Goal: Information Seeking & Learning: Learn about a topic

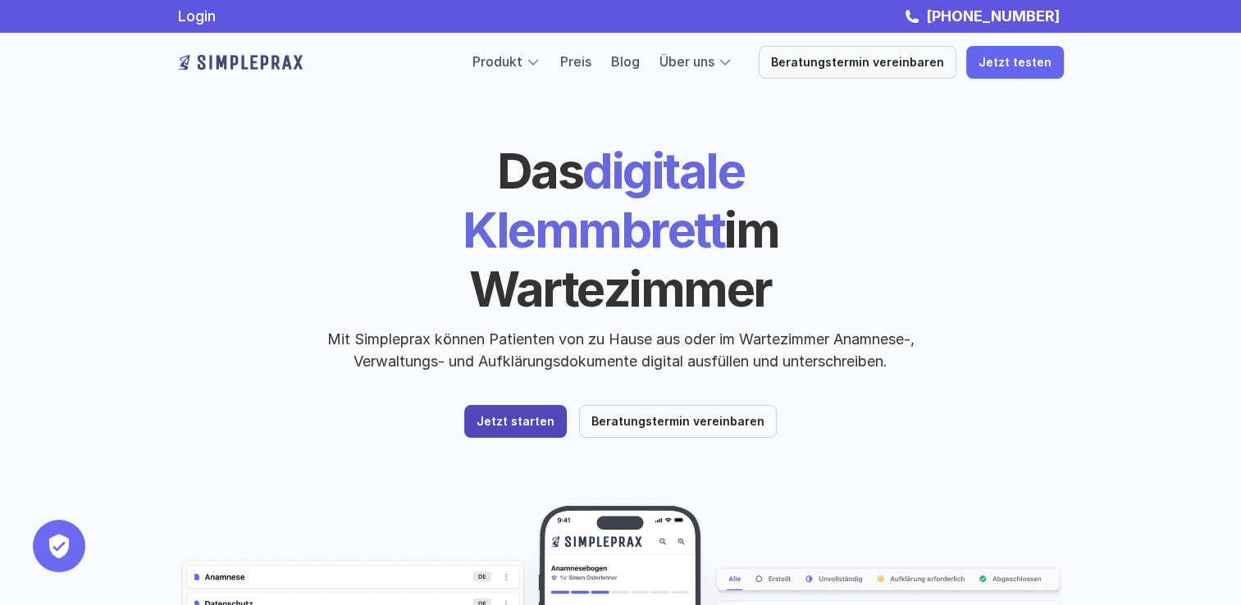
click at [526, 415] on p "Jetzt starten" at bounding box center [516, 422] width 78 height 14
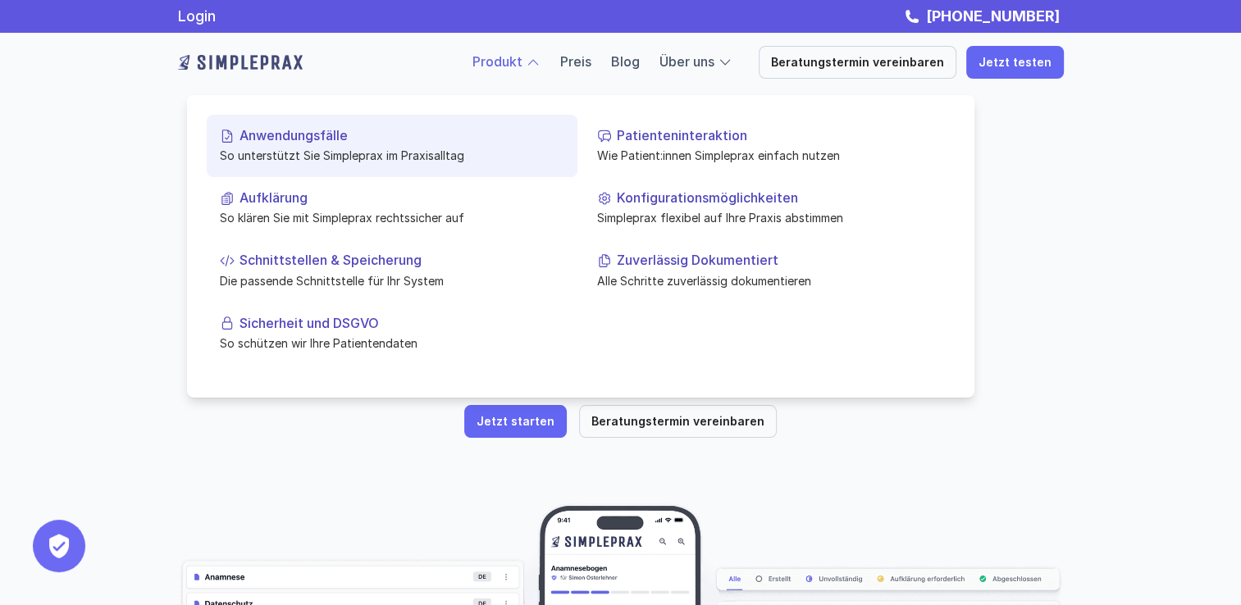
click at [316, 156] on p "So unterstützt Sie Simpleprax im Praxisalltag" at bounding box center [392, 155] width 345 height 17
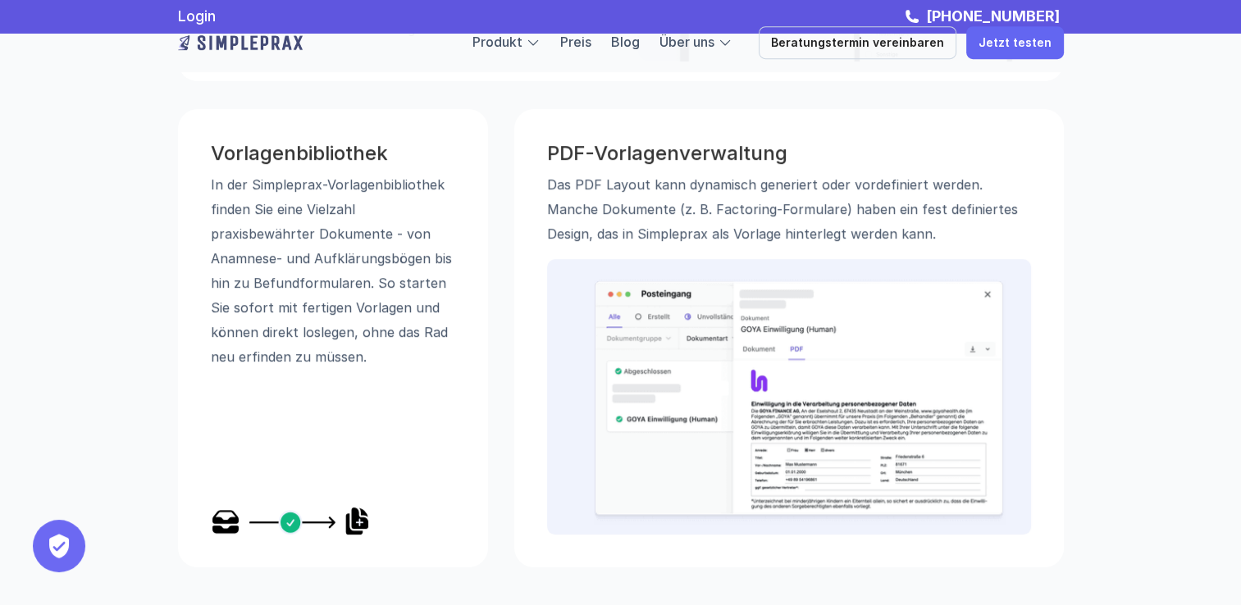
scroll to position [902, 0]
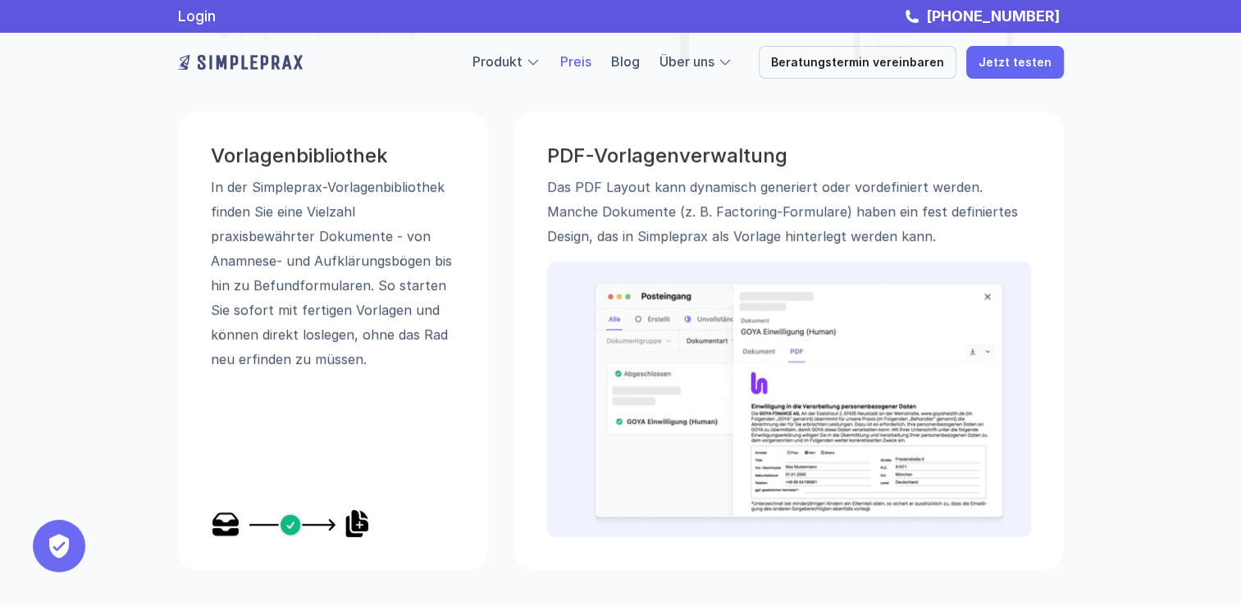
click at [591, 66] on link "Preis" at bounding box center [575, 61] width 31 height 16
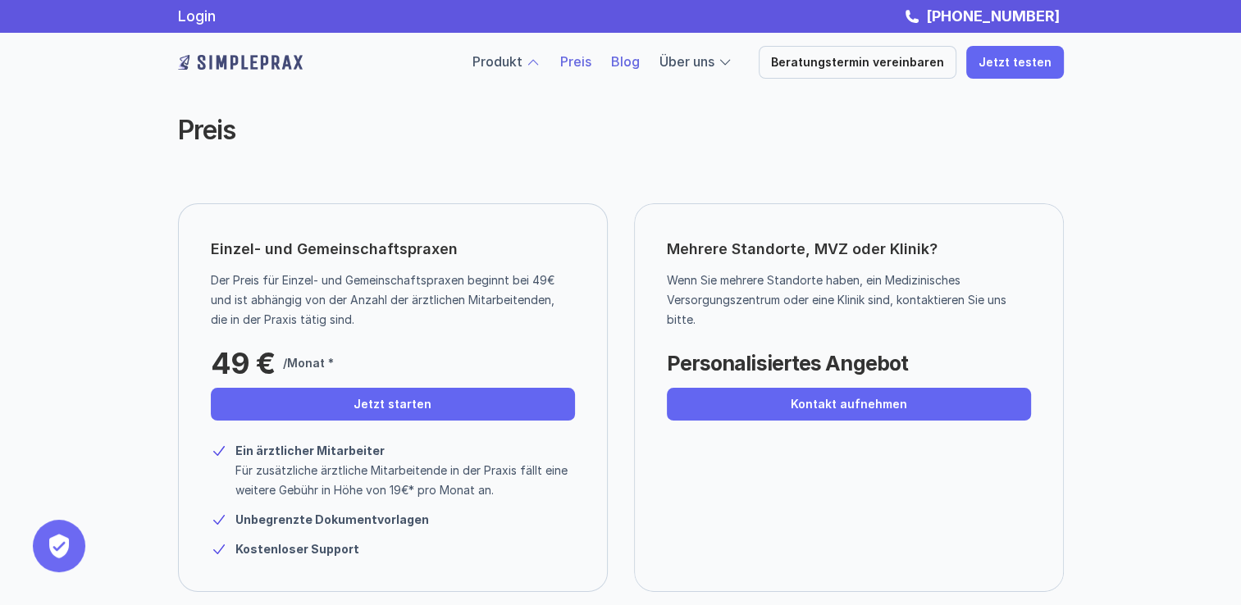
click at [640, 61] on link "Blog" at bounding box center [625, 61] width 29 height 16
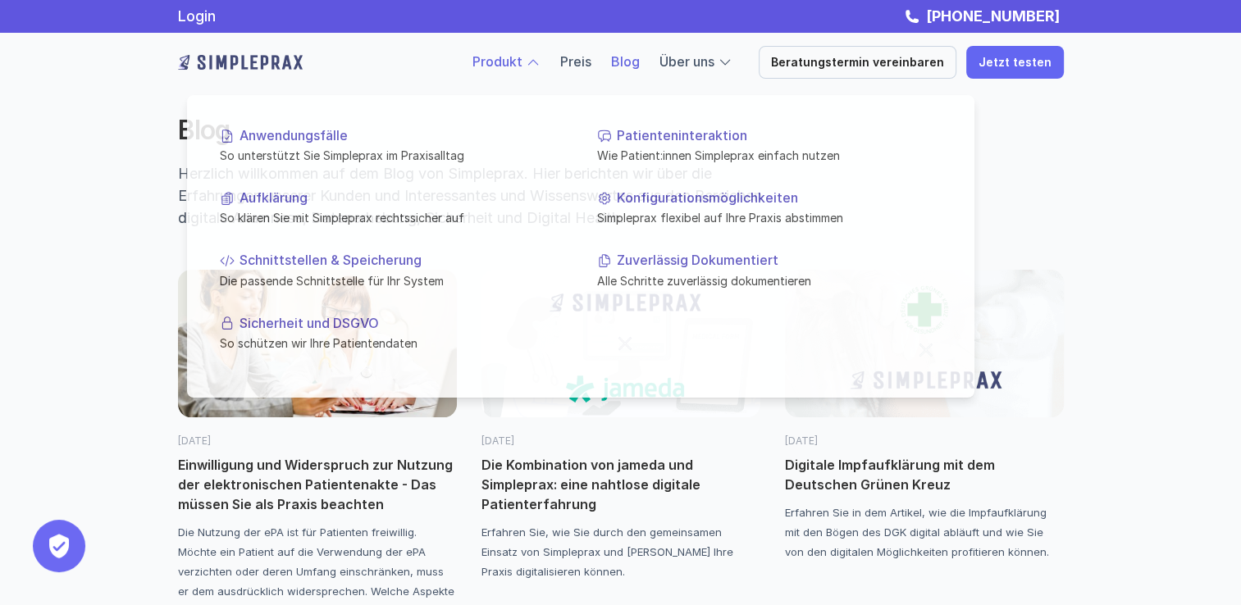
click at [515, 60] on link "Produkt" at bounding box center [497, 61] width 50 height 16
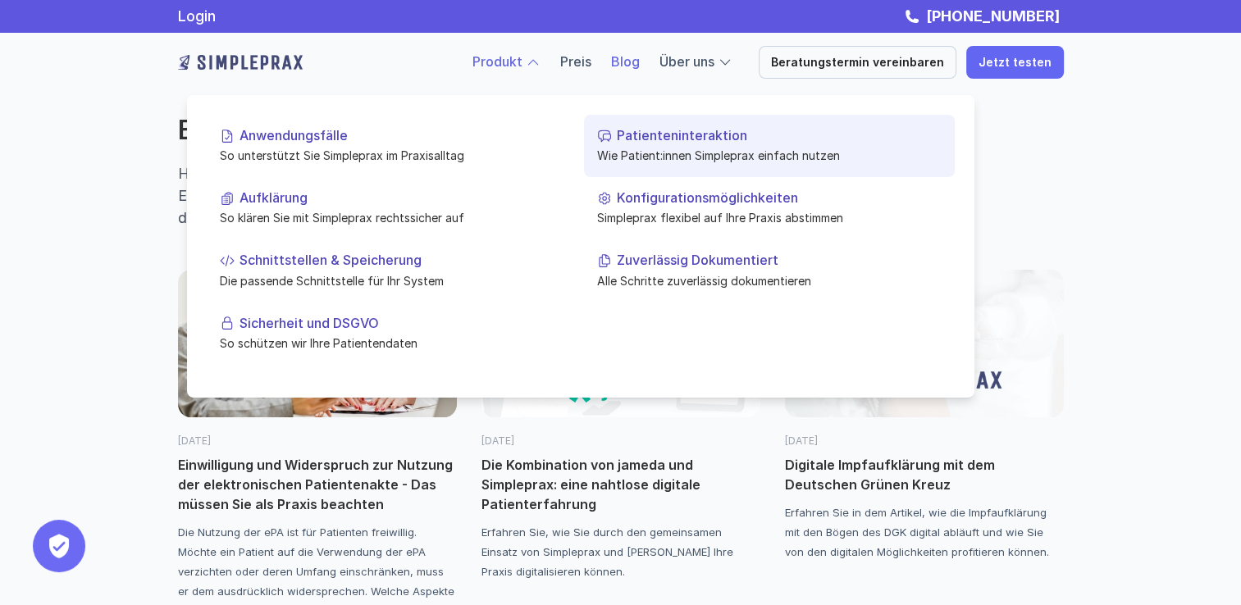
click at [666, 147] on p "Wie Patient:innen Simpleprax einfach nutzen" at bounding box center [769, 155] width 345 height 17
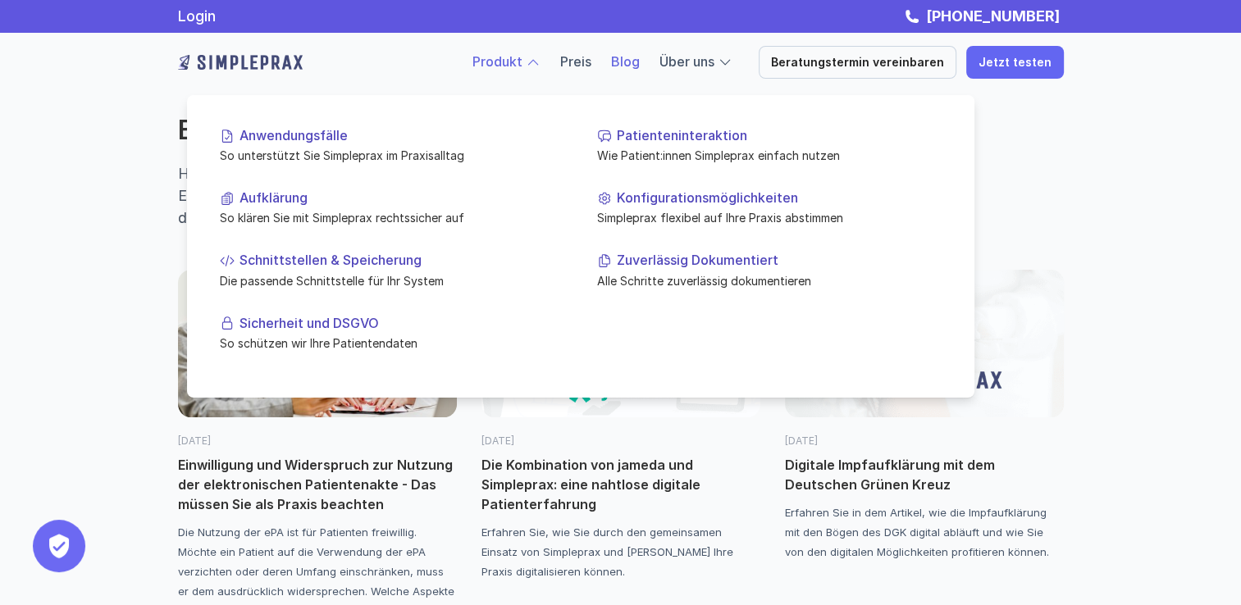
click at [512, 67] on link "Produkt" at bounding box center [497, 61] width 50 height 16
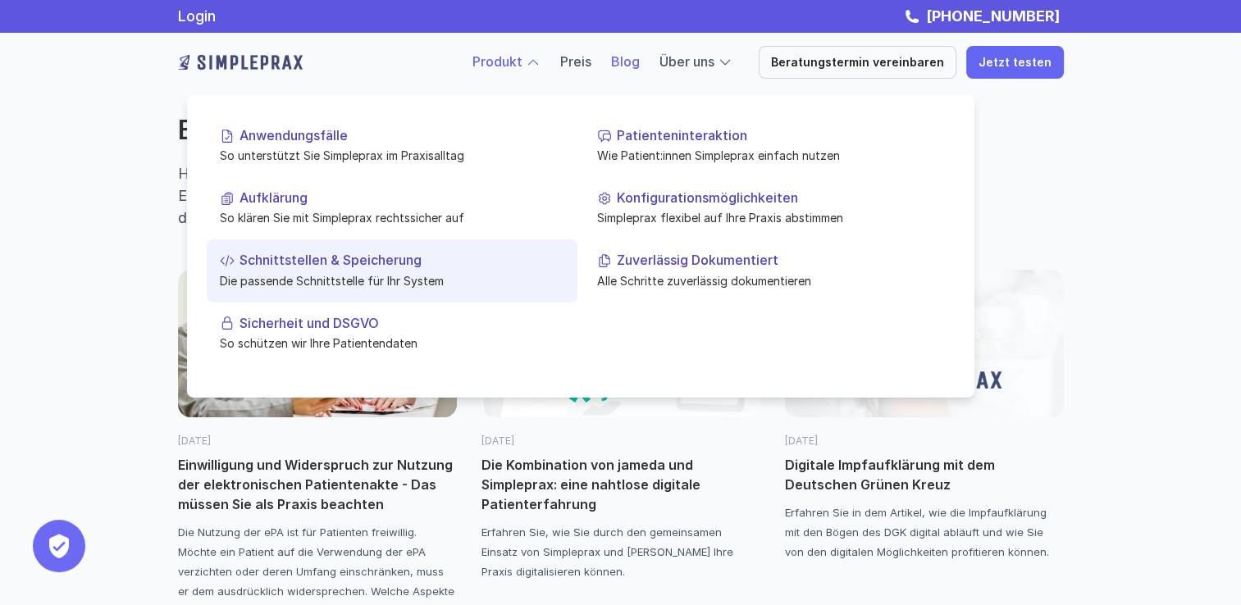
click at [308, 274] on p "Die passende Schnittstelle für Ihr System" at bounding box center [392, 280] width 345 height 17
